Goal: Information Seeking & Learning: Learn about a topic

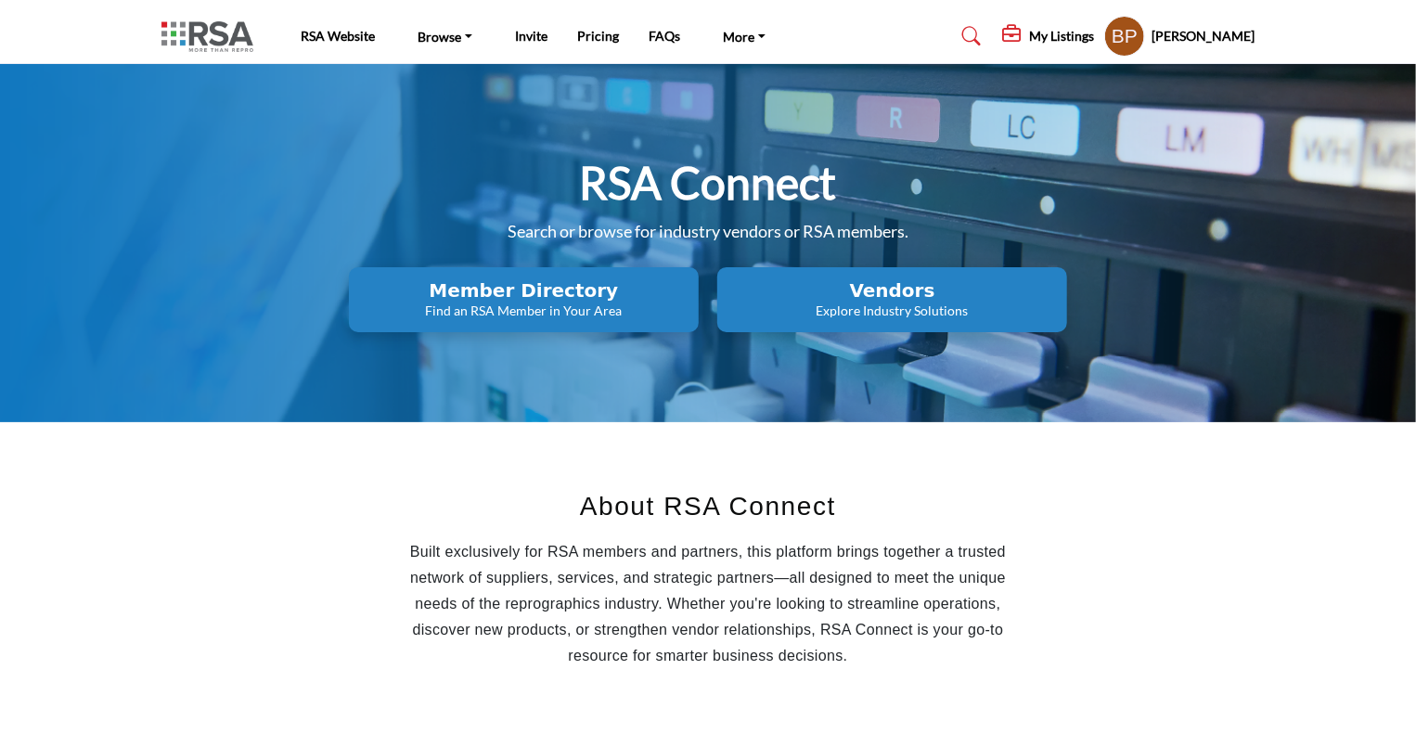
click at [693, 287] on h2 "Vendors" at bounding box center [524, 290] width 339 height 22
click at [693, 301] on h2 "Vendors" at bounding box center [524, 290] width 339 height 22
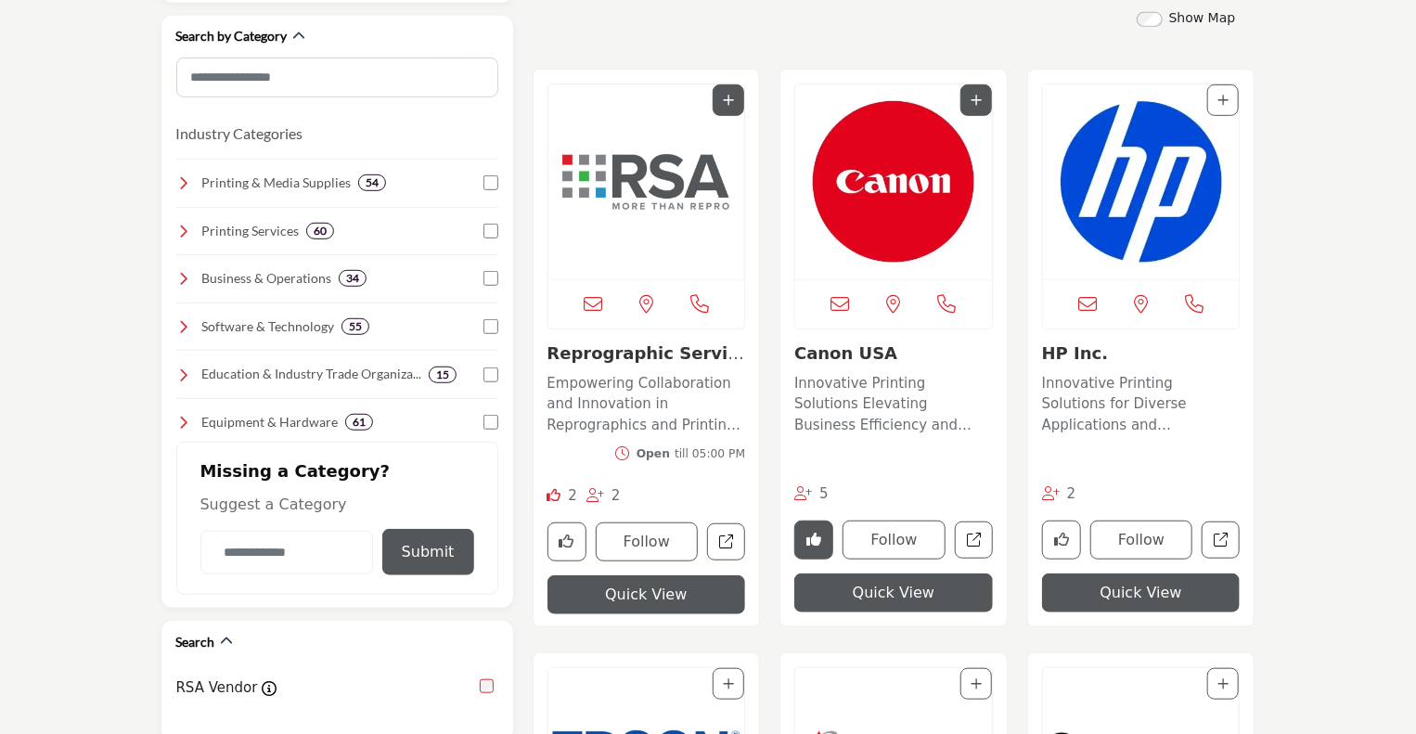
scroll to position [1114, 0]
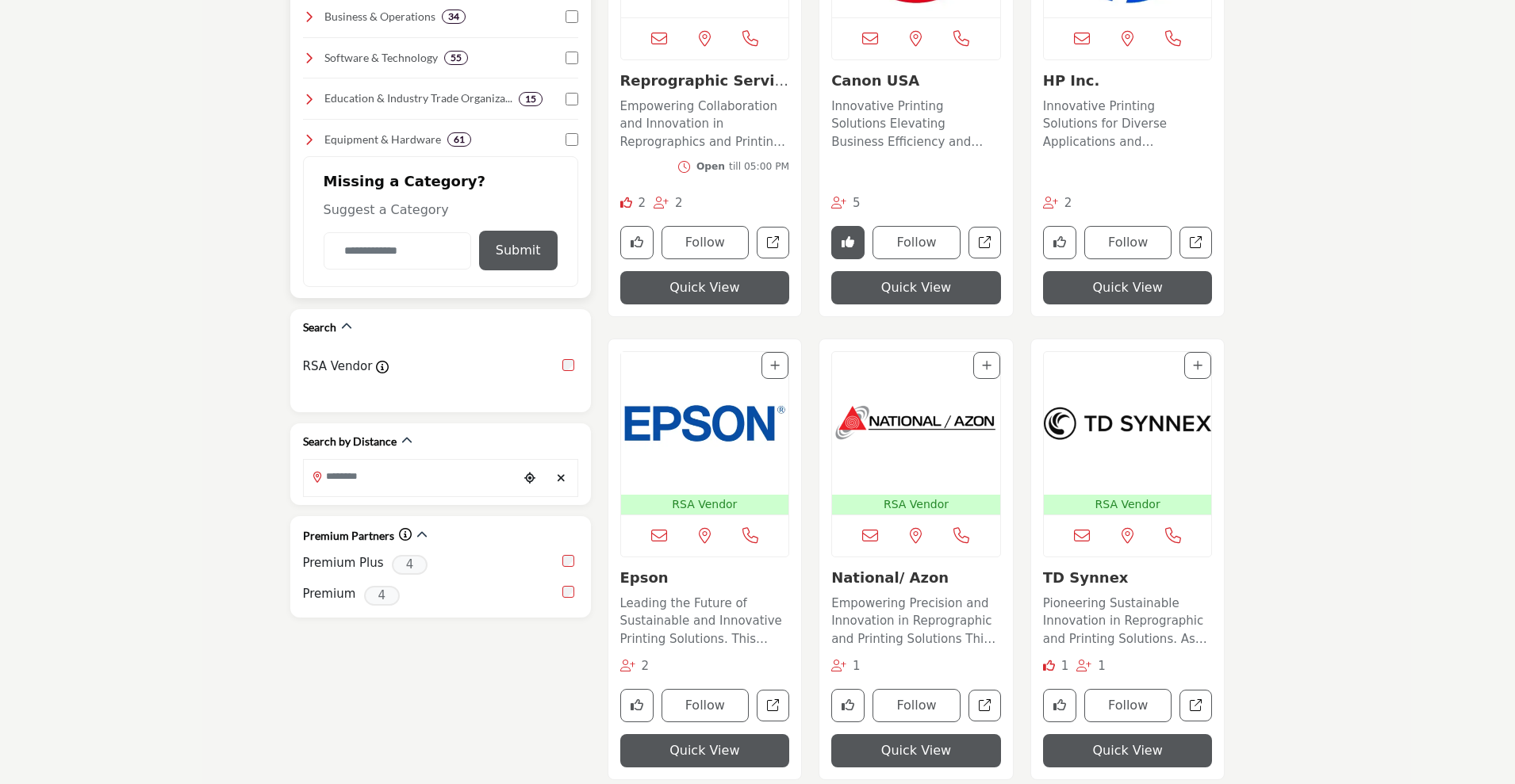
scroll to position [495, 0]
